Goal: Task Accomplishment & Management: Use online tool/utility

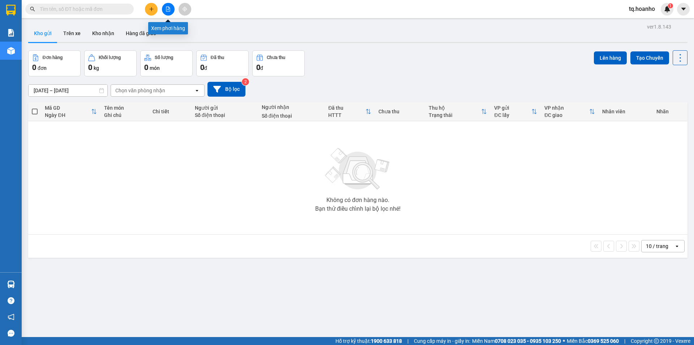
click at [167, 2] on div "Kết quả [PERSON_NAME] ( 0 ) Bộ lọc No Data tq.hoanho 1" at bounding box center [347, 9] width 694 height 18
click at [166, 3] on div at bounding box center [168, 9] width 54 height 13
click at [167, 6] on button at bounding box center [168, 9] width 13 height 13
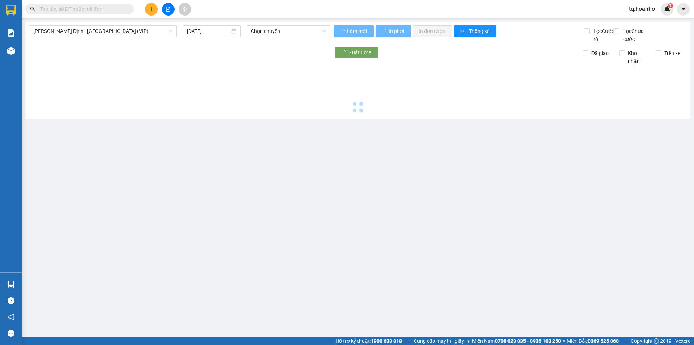
type input "[DATE]"
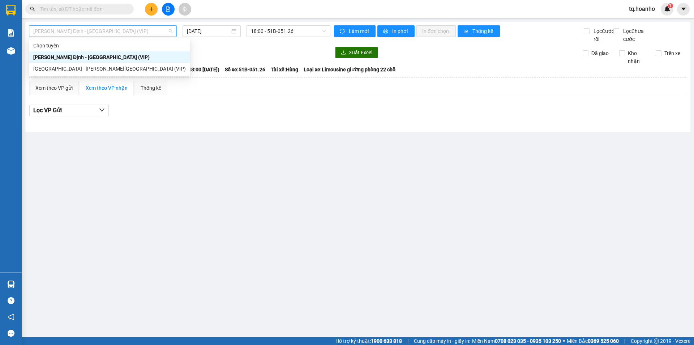
click at [157, 30] on span "[PERSON_NAME] Định - [GEOGRAPHIC_DATA] (VIP)" at bounding box center [102, 31] width 139 height 11
click at [100, 66] on div "[GEOGRAPHIC_DATA] - [PERSON_NAME][GEOGRAPHIC_DATA] (VIP)" at bounding box center [109, 69] width 153 height 8
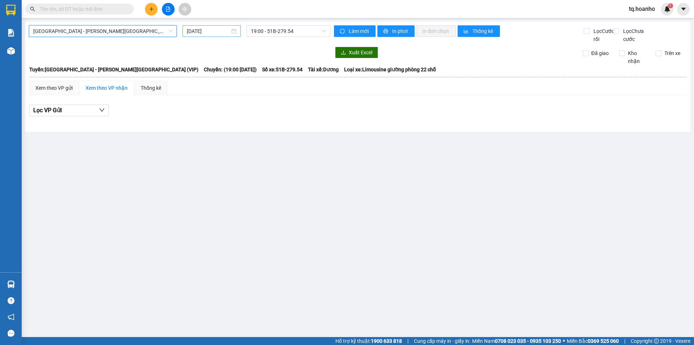
click at [210, 27] on input "[DATE]" at bounding box center [208, 31] width 43 height 8
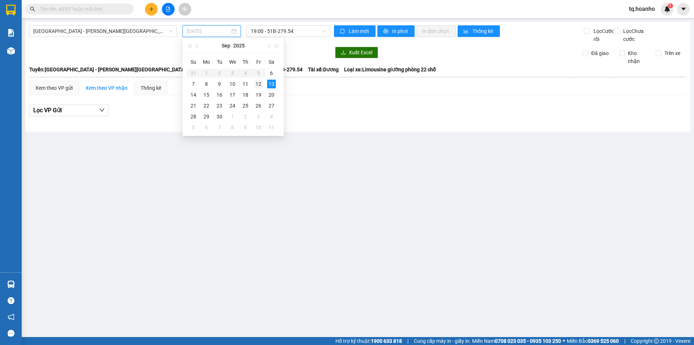
click at [259, 83] on div "12" at bounding box center [258, 84] width 9 height 9
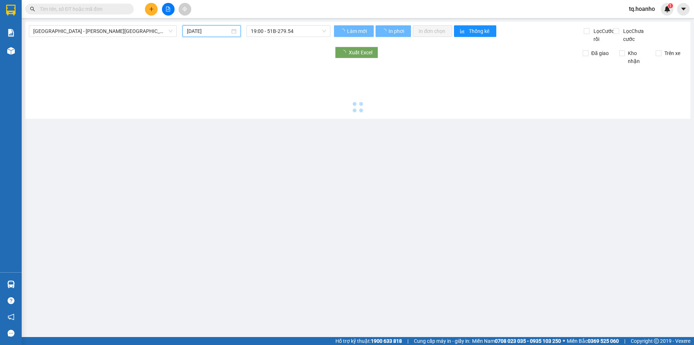
type input "[DATE]"
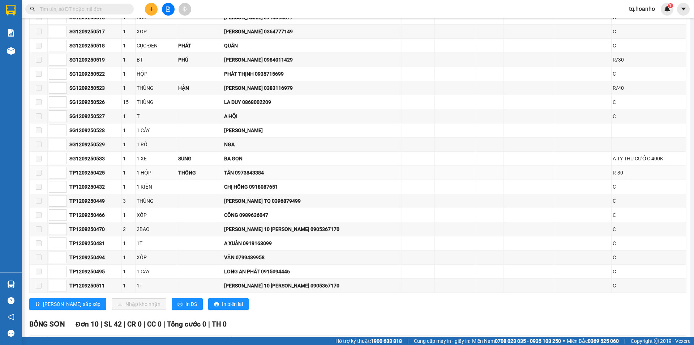
scroll to position [723, 0]
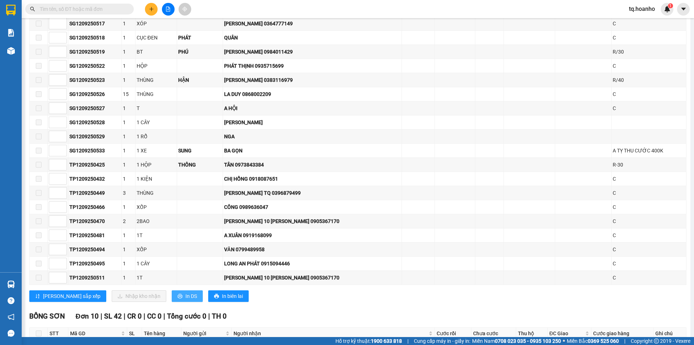
click at [185, 300] on span "In DS" at bounding box center [191, 296] width 12 height 8
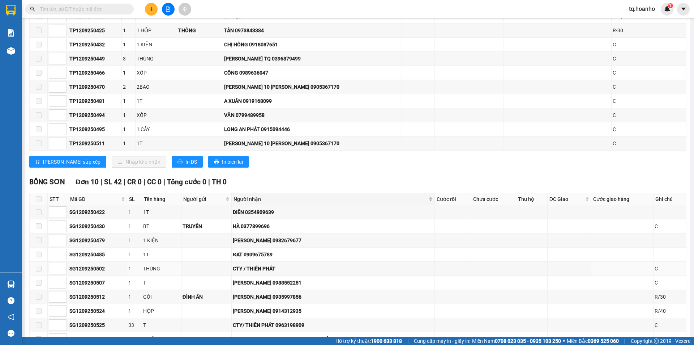
scroll to position [839, 0]
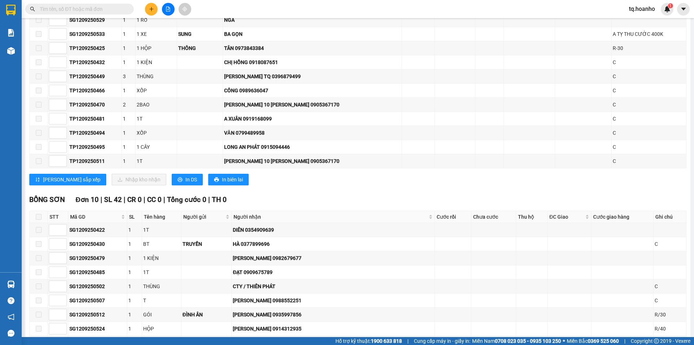
click at [109, 10] on input "text" at bounding box center [82, 9] width 85 height 8
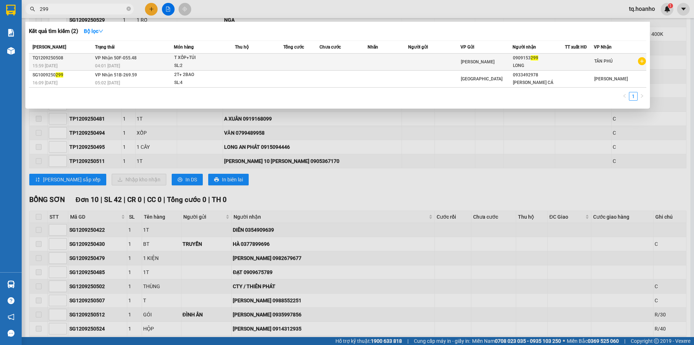
type input "299"
click at [303, 60] on td at bounding box center [301, 62] width 36 height 17
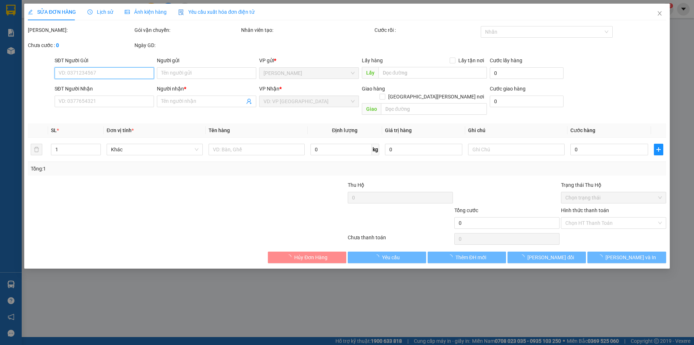
type input "0909153299"
type input "LONG"
